Goal: Task Accomplishment & Management: Manage account settings

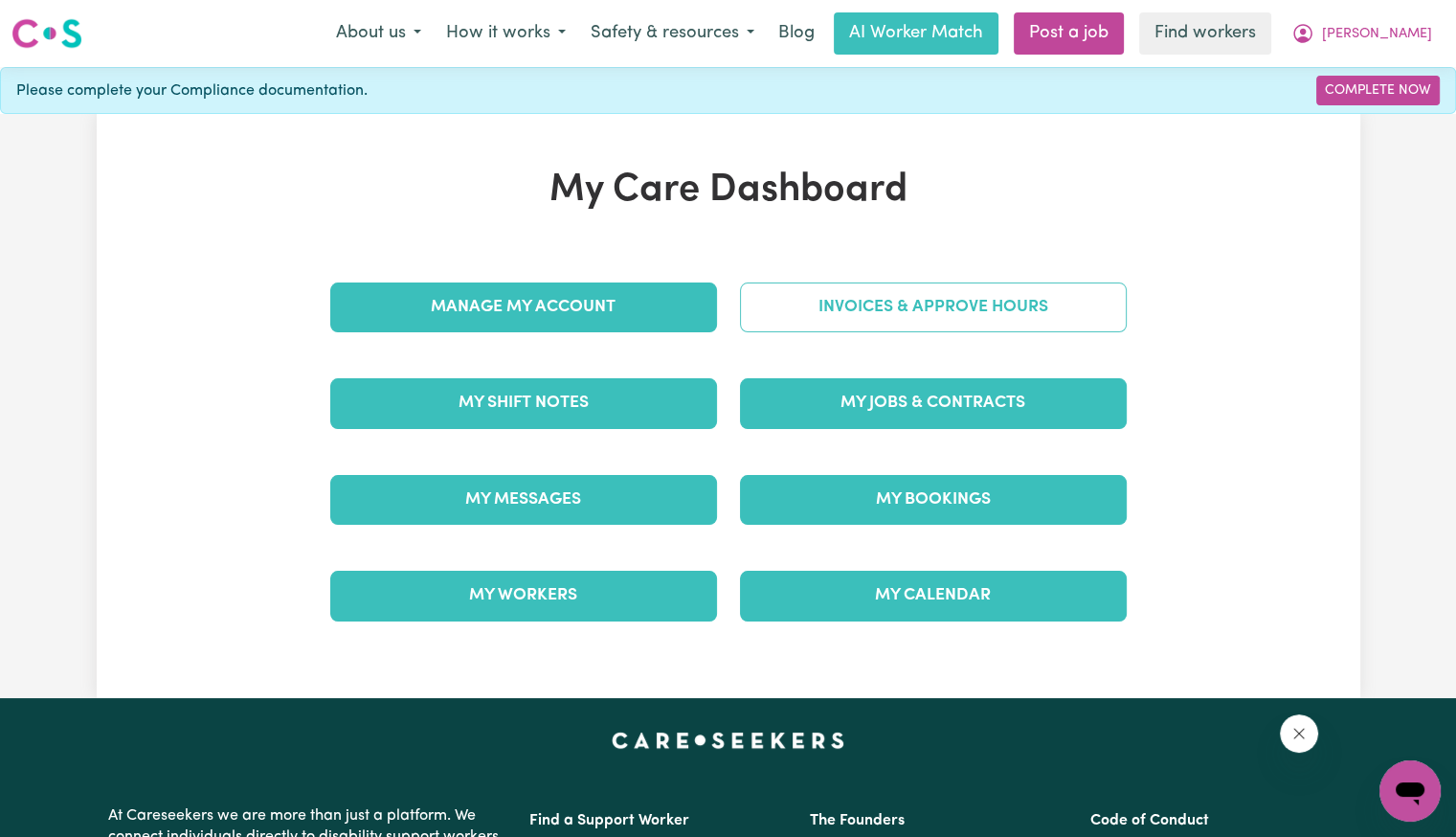
click at [769, 292] on link "Invoices & Approve Hours" at bounding box center [933, 307] width 387 height 50
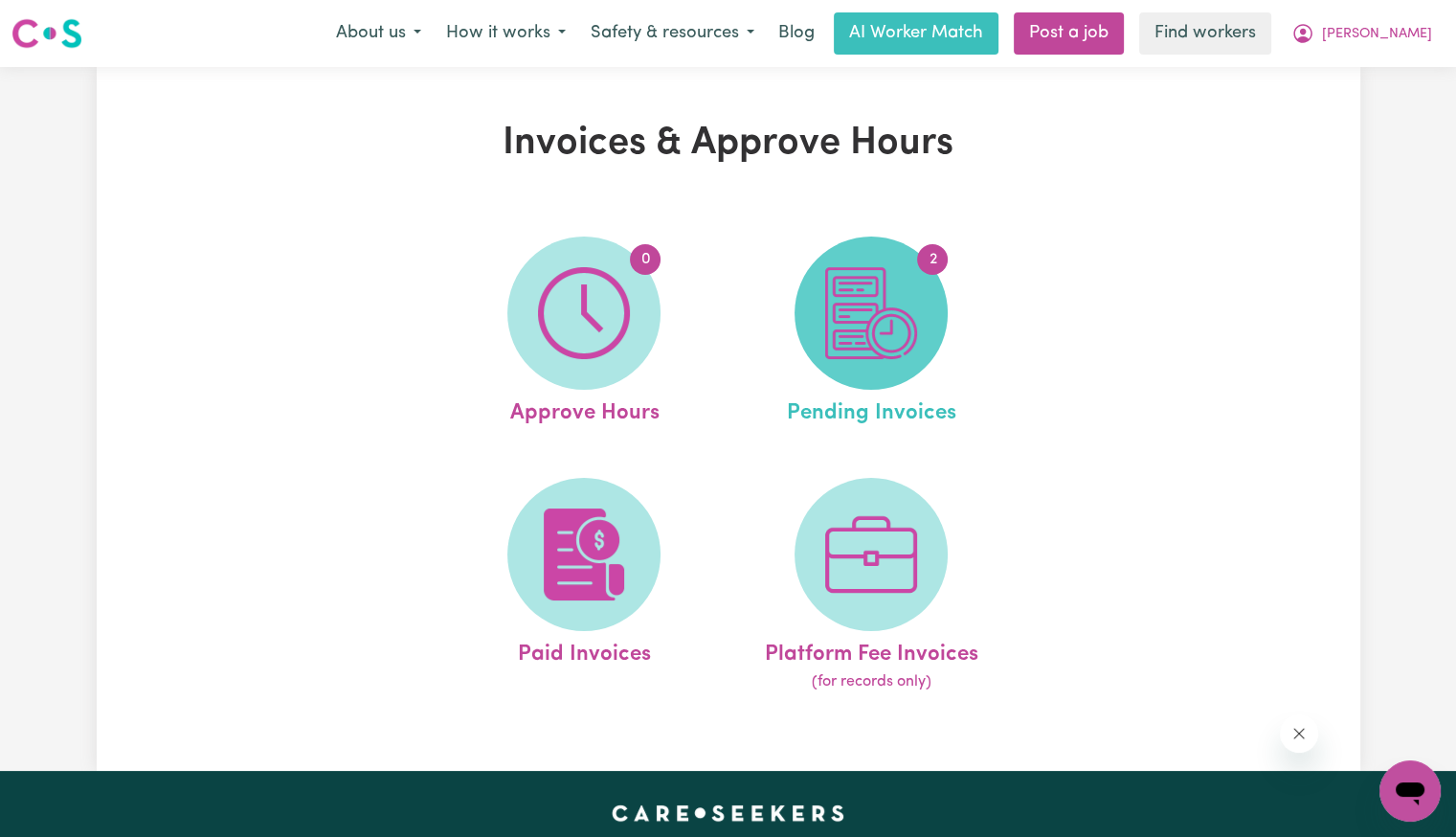
click at [860, 326] on img at bounding box center [871, 314] width 92 height 92
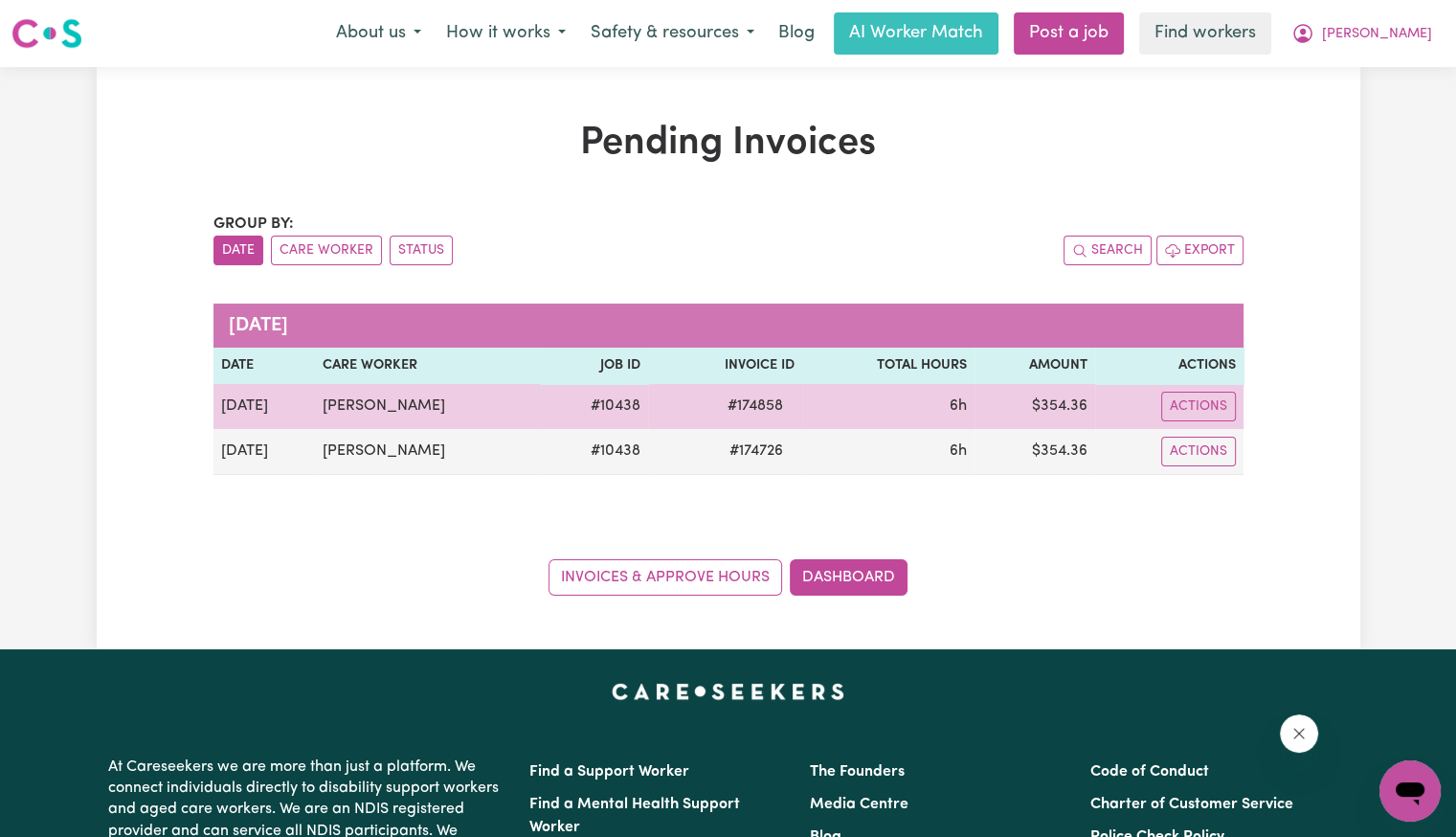
click at [762, 405] on span "# 174858" at bounding box center [755, 406] width 78 height 23
copy span "174858"
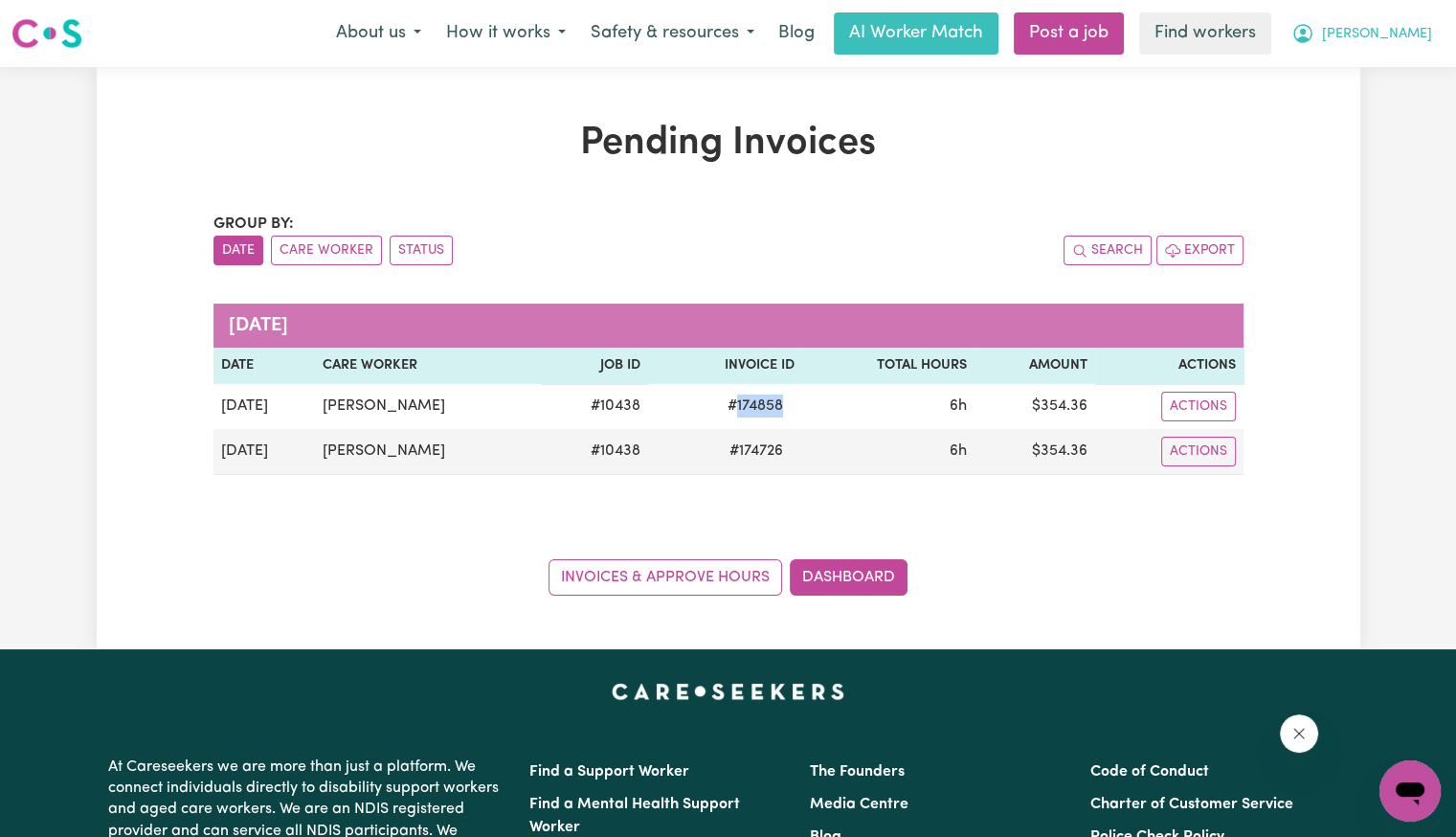
click at [1407, 48] on button "[PERSON_NAME]" at bounding box center [1361, 33] width 166 height 40
click at [1337, 108] on link "Logout" at bounding box center [1368, 110] width 151 height 36
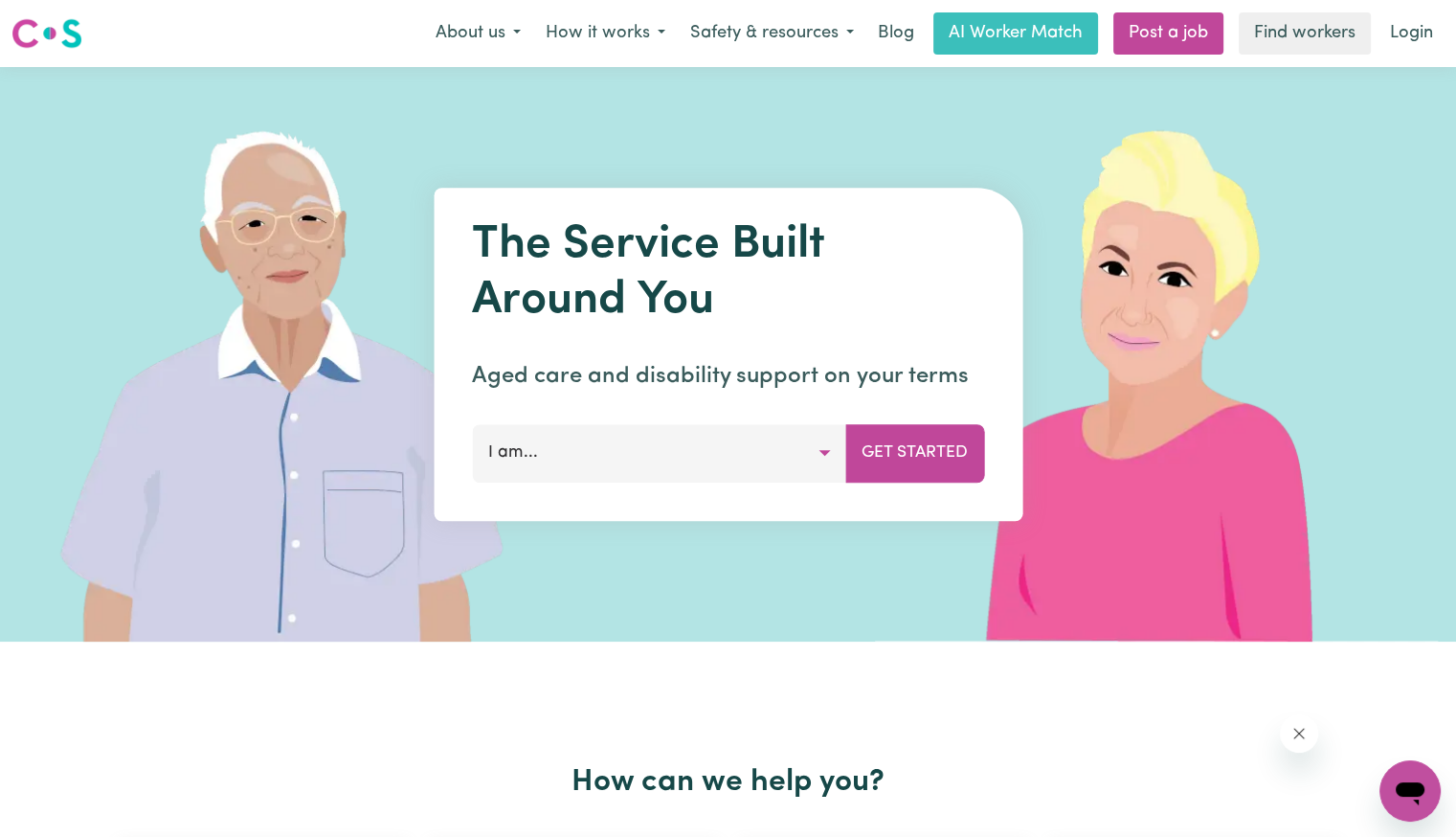
click at [1445, 24] on div "Menu About us How it works Safety & resources Blog AI Worker Match Post a job F…" at bounding box center [728, 33] width 1456 height 44
click at [1405, 39] on link "Login" at bounding box center [1411, 33] width 66 height 42
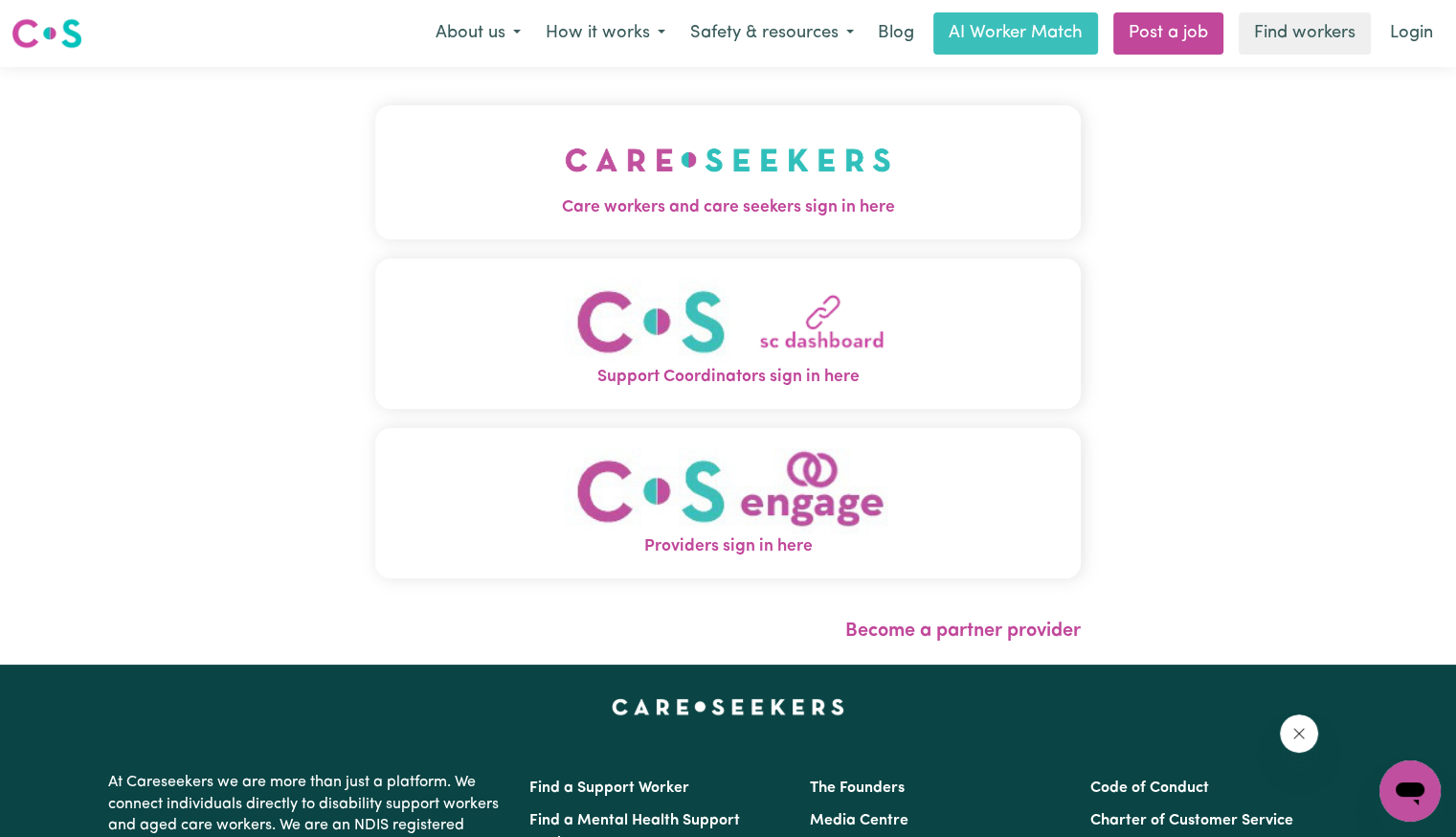
click at [577, 211] on span "Care workers and care seekers sign in here" at bounding box center [728, 207] width 705 height 25
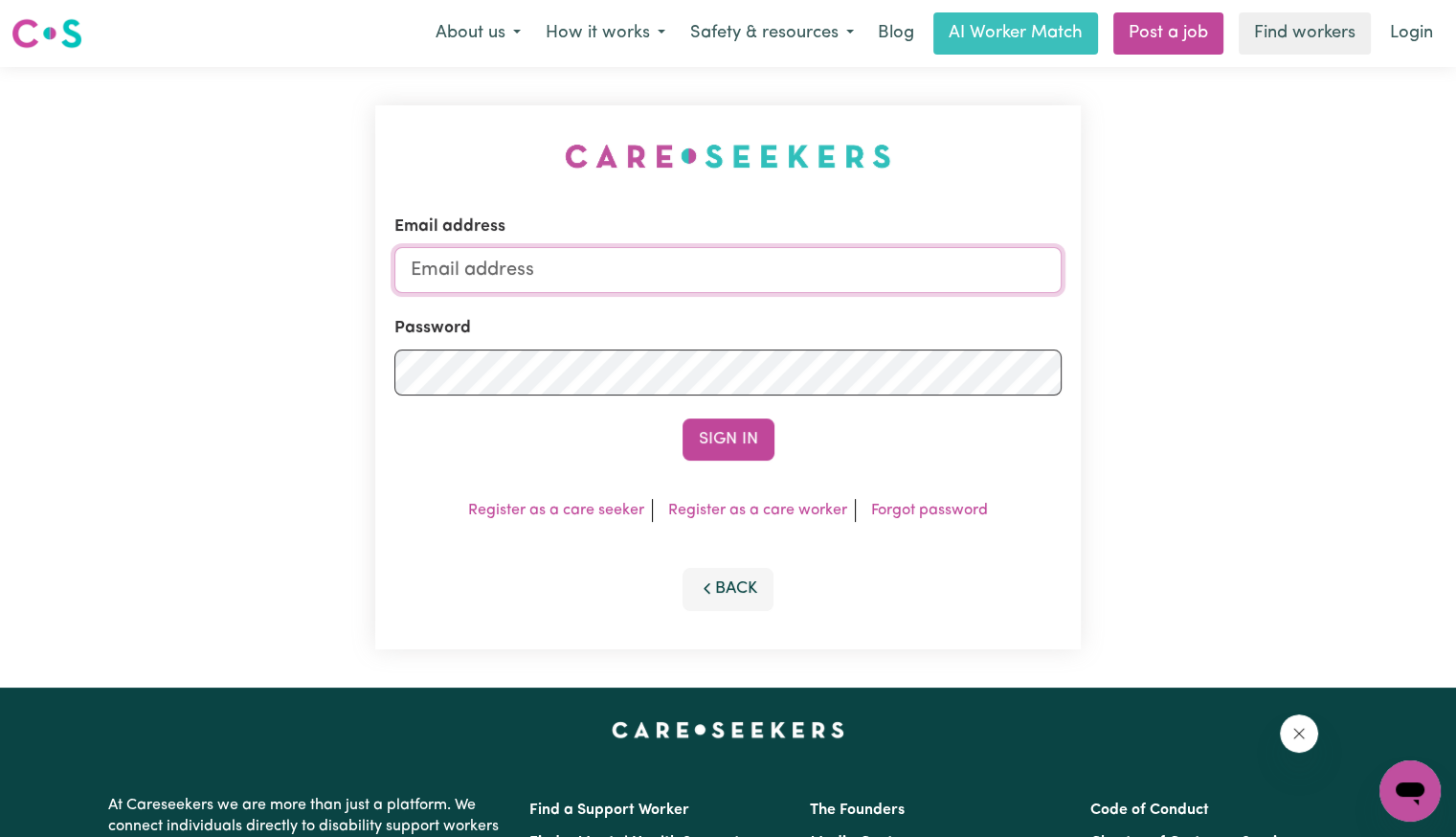
click at [657, 272] on input "Email address" at bounding box center [728, 270] width 667 height 46
drag, startPoint x: 510, startPoint y: 271, endPoint x: 1193, endPoint y: 300, distance: 683.6
click at [1187, 304] on div "Email address [EMAIL_ADDRESS][DOMAIN_NAME] Password Sign In Register as a care …" at bounding box center [728, 376] width 1456 height 620
drag, startPoint x: 517, startPoint y: 269, endPoint x: 637, endPoint y: 271, distance: 120.0
click at [653, 273] on input "Superuser~ca" at bounding box center [728, 270] width 667 height 46
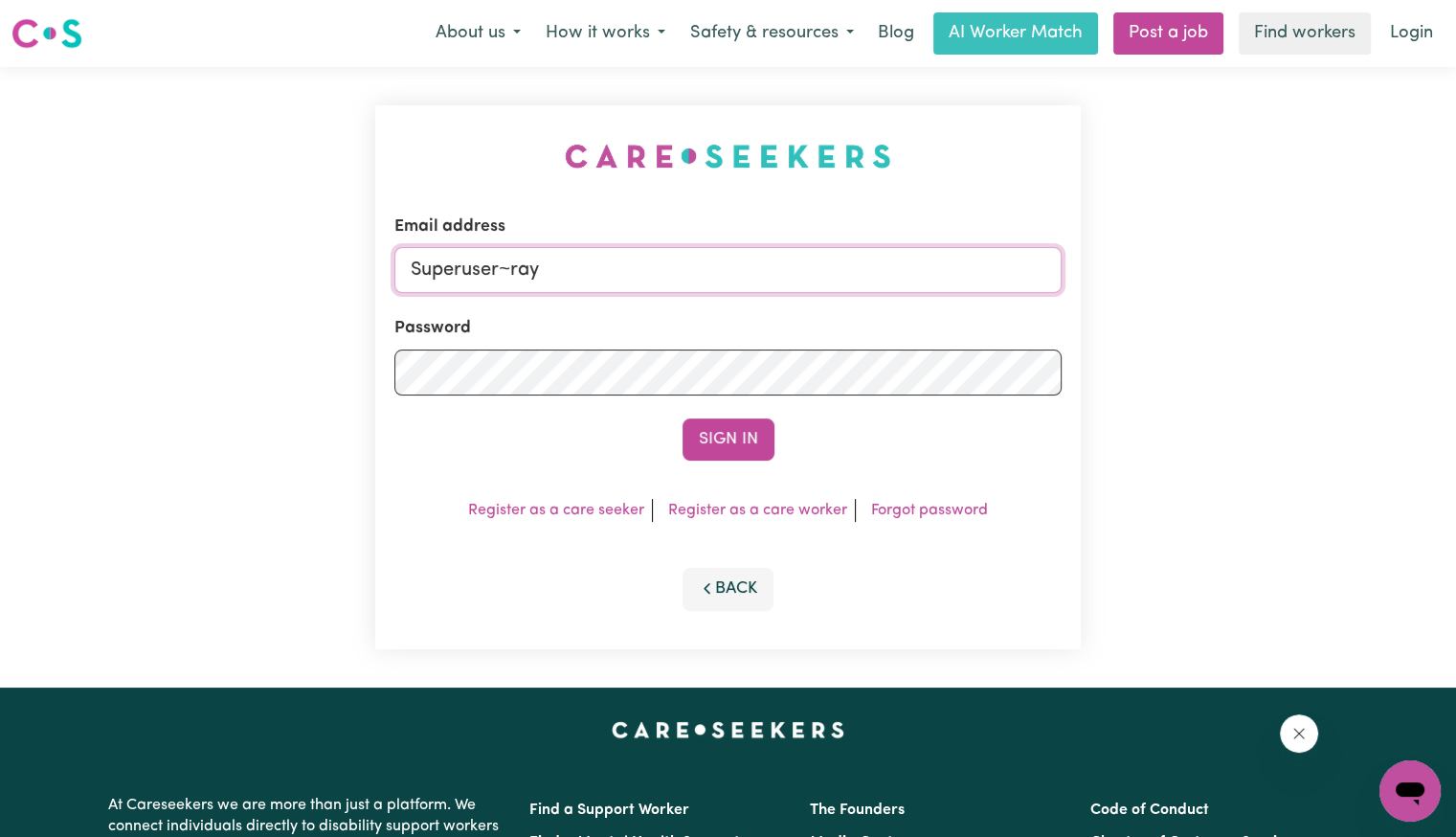
drag, startPoint x: 512, startPoint y: 270, endPoint x: 655, endPoint y: 303, distance: 146.8
click at [700, 255] on input "Superuser~ray" at bounding box center [728, 270] width 667 height 46
paste input "[EMAIL_ADDRESS][DOMAIN_NAME]"
type input "[EMAIL_ADDRESS][DOMAIN_NAME]"
click at [683, 418] on button "Sign In" at bounding box center [729, 439] width 92 height 42
